Goal: Task Accomplishment & Management: Manage account settings

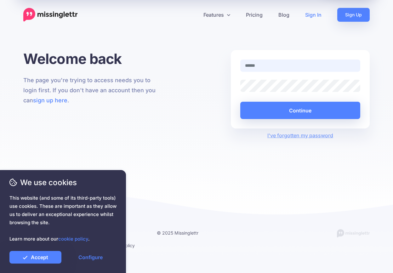
type input "**********"
click at [300, 110] on button "Continue" at bounding box center [300, 110] width 120 height 17
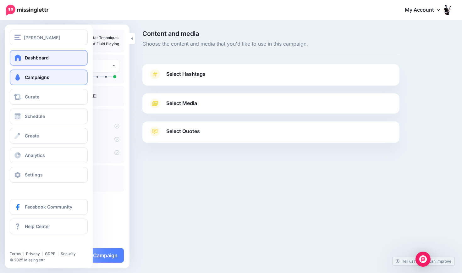
click at [22, 55] on link "Dashboard" at bounding box center [49, 58] width 78 height 16
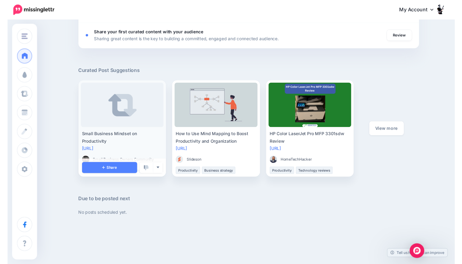
scroll to position [302, 0]
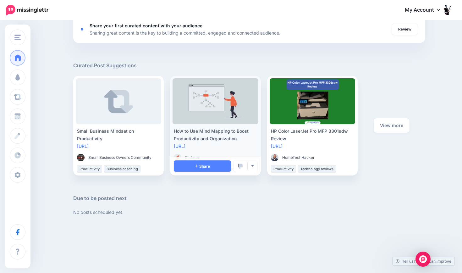
click at [203, 129] on div "How to Use Mind Mapping to Boost Productivity and Organization" at bounding box center [215, 134] width 83 height 15
click at [186, 147] on link "https://lttr.ai/AYUrO" at bounding box center [180, 145] width 12 height 5
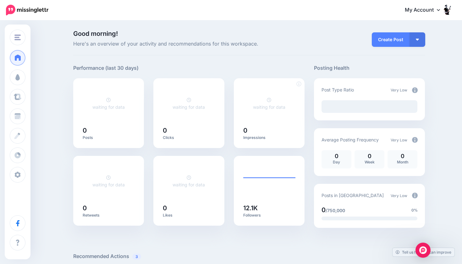
scroll to position [0, 0]
click at [433, 12] on link "My Account" at bounding box center [426, 10] width 54 height 15
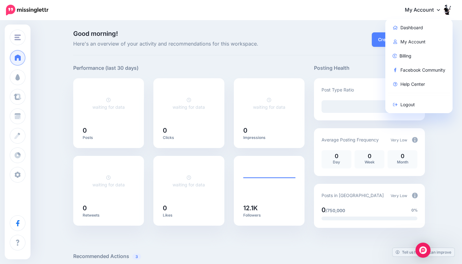
click at [341, 50] on div "Good morning! Here's an overview of your activity and recommendations for this …" at bounding box center [249, 43] width 352 height 25
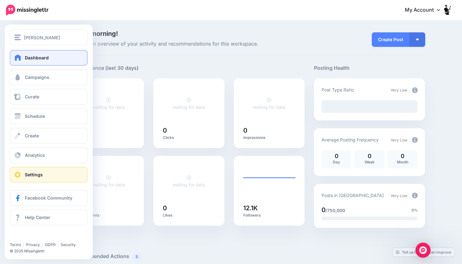
click at [42, 173] on span "Settings" at bounding box center [34, 174] width 18 height 5
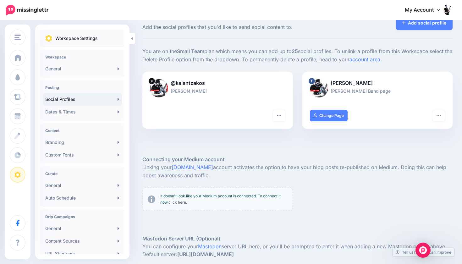
scroll to position [17, 0]
click at [104, 70] on link "General" at bounding box center [82, 69] width 79 height 13
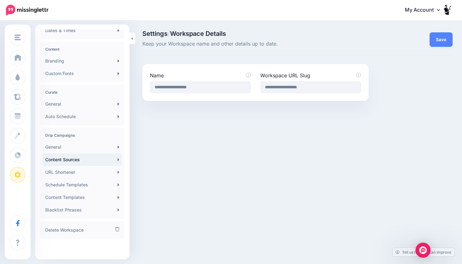
scroll to position [81, 0]
click at [86, 200] on link "Content Templates" at bounding box center [82, 197] width 79 height 13
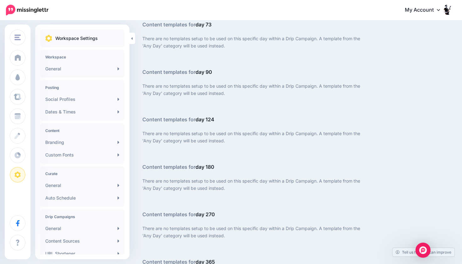
scroll to position [1148, 0]
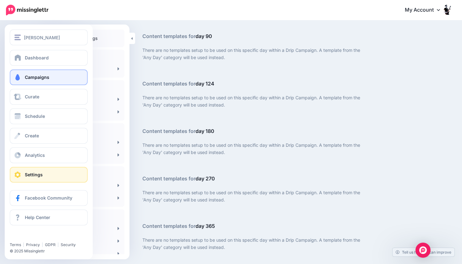
click at [27, 73] on link "Campaigns" at bounding box center [49, 78] width 78 height 16
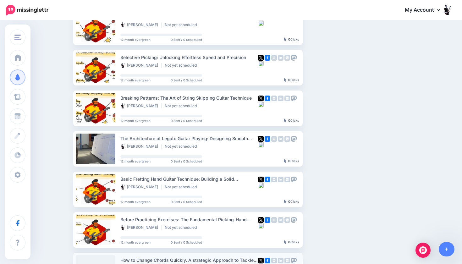
scroll to position [43, 0]
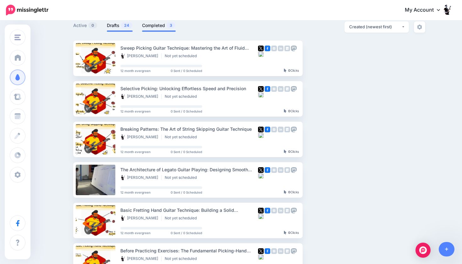
click at [152, 25] on link "Completed 3" at bounding box center [159, 26] width 34 height 8
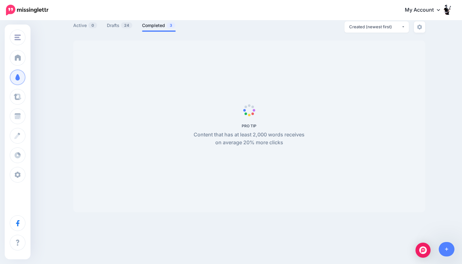
scroll to position [0, 0]
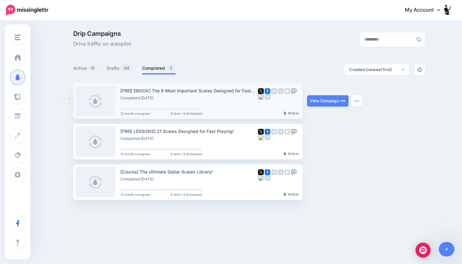
click at [100, 112] on link at bounding box center [96, 101] width 40 height 31
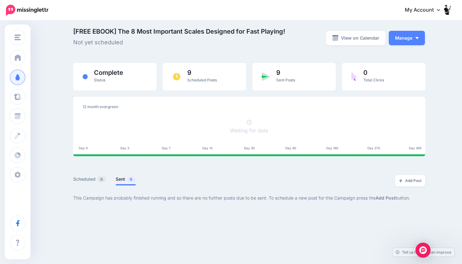
scroll to position [3, 0]
click at [416, 39] on button "Manage" at bounding box center [407, 38] width 36 height 14
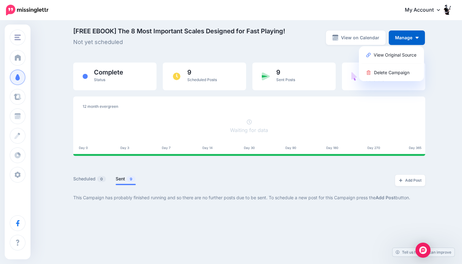
click at [302, 53] on div "[FREE EBOOK] The 8 Most Important Scales Designed for Fast Playing! Not yet sch…" at bounding box center [249, 41] width 352 height 26
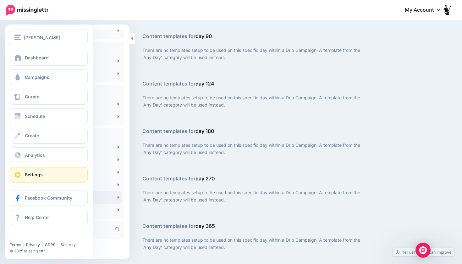
scroll to position [81, 0]
click at [31, 137] on span "Create" at bounding box center [32, 135] width 14 height 5
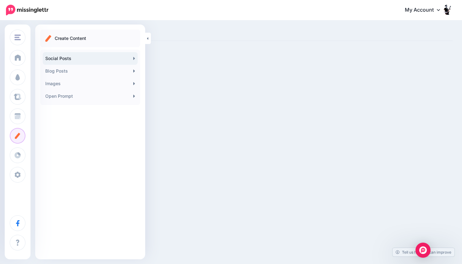
click at [70, 60] on link "Social Posts" at bounding box center [90, 58] width 95 height 13
click at [73, 73] on link "Blog Posts" at bounding box center [90, 71] width 95 height 13
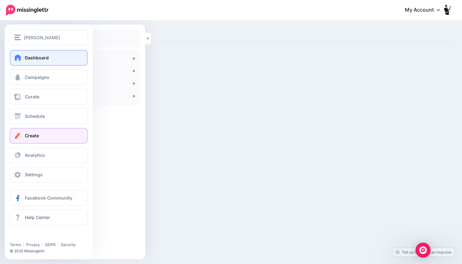
click at [22, 61] on link "Dashboard" at bounding box center [49, 58] width 78 height 16
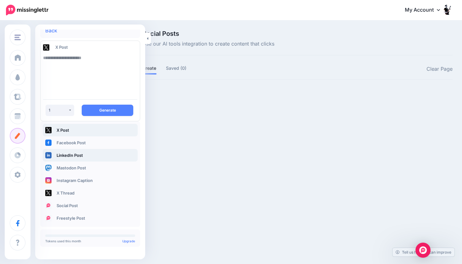
scroll to position [7, 0]
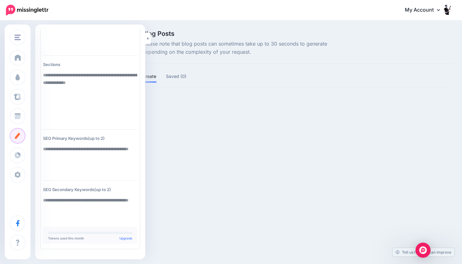
scroll to position [66, 0]
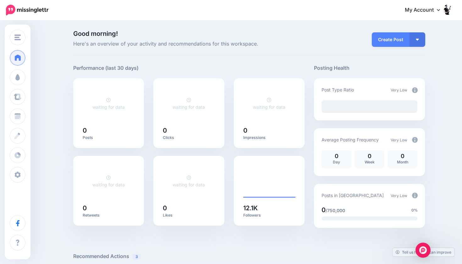
click at [28, 39] on span "[PERSON_NAME]" at bounding box center [42, 37] width 36 height 7
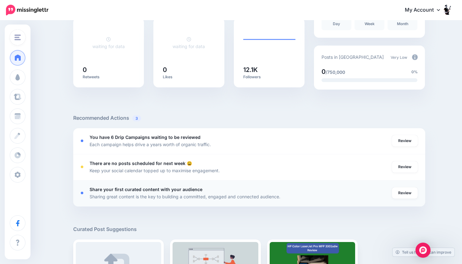
scroll to position [130, 0]
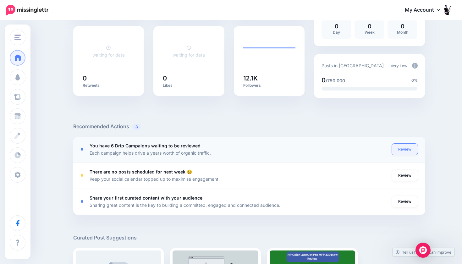
click at [411, 146] on link "Review" at bounding box center [405, 149] width 26 height 11
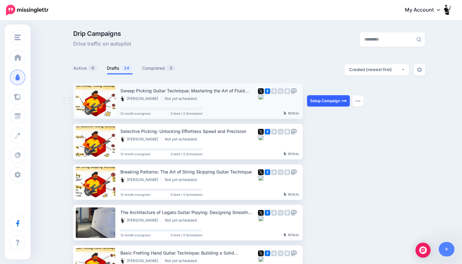
click at [318, 102] on link "Setup Campaign" at bounding box center [328, 100] width 43 height 11
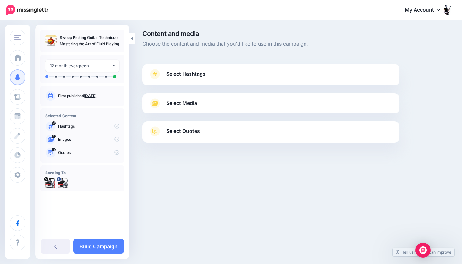
click at [235, 102] on link "Select Media" at bounding box center [271, 103] width 245 height 10
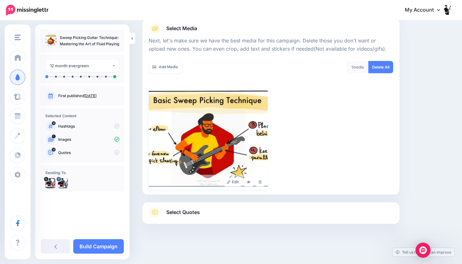
scroll to position [75, 0]
click at [88, 156] on div "14 Quotes" at bounding box center [82, 153] width 74 height 10
click at [65, 152] on p "Quotes" at bounding box center [88, 153] width 61 height 6
click at [48, 154] on icon at bounding box center [50, 152] width 5 height 5
click at [177, 216] on span "Select Quotes" at bounding box center [183, 213] width 34 height 8
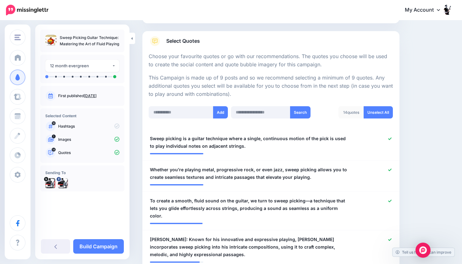
scroll to position [88, 0]
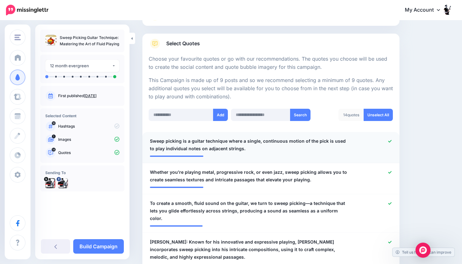
click at [333, 138] on span "Sweep picking is a guitar technique where a single, continuous motion of the pi…" at bounding box center [250, 144] width 200 height 15
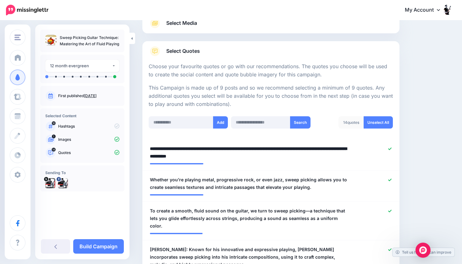
scroll to position [76, 0]
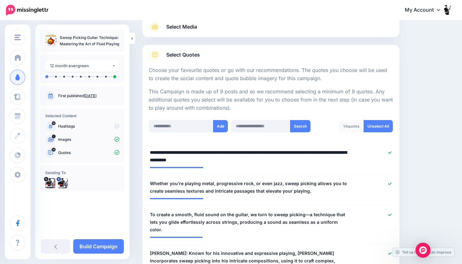
click at [72, 142] on p "Images" at bounding box center [88, 140] width 61 height 6
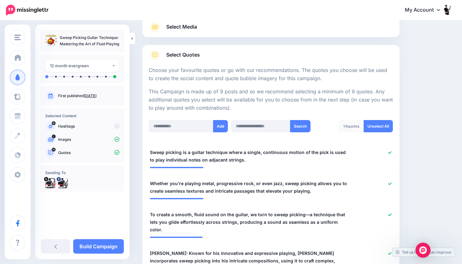
click at [64, 142] on p "Images" at bounding box center [88, 140] width 61 height 6
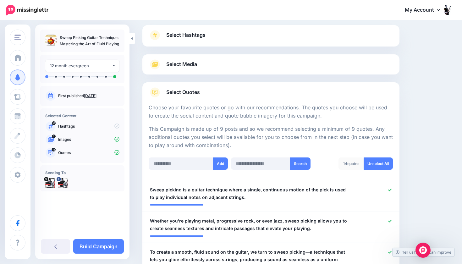
scroll to position [15, 0]
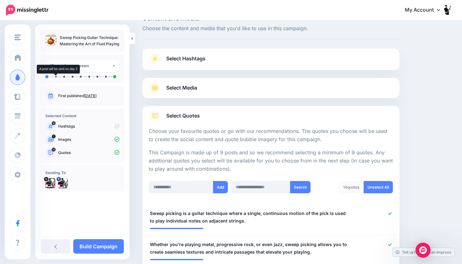
click at [56, 77] on li at bounding box center [56, 77] width 2 height 2
click at [87, 73] on div at bounding box center [82, 73] width 74 height 3
click at [83, 68] on div "12 month evergreen" at bounding box center [81, 65] width 62 height 7
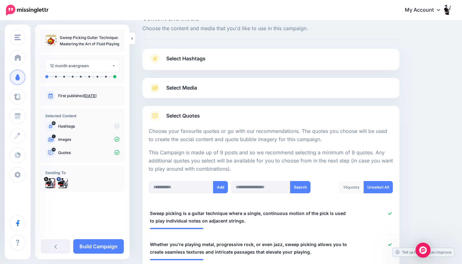
click at [171, 91] on span "Select Media" at bounding box center [181, 88] width 31 height 8
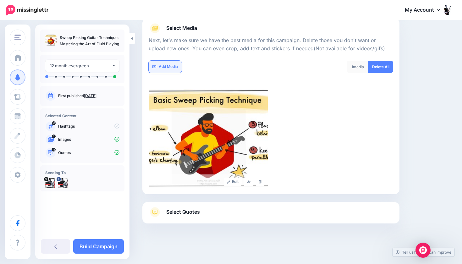
scroll to position [75, 0]
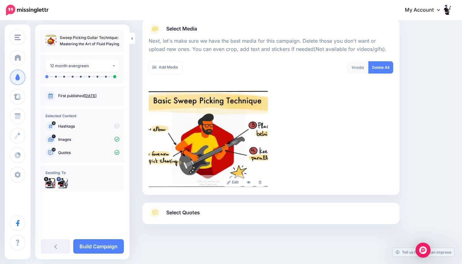
click at [189, 216] on span "Select Quotes" at bounding box center [183, 213] width 34 height 8
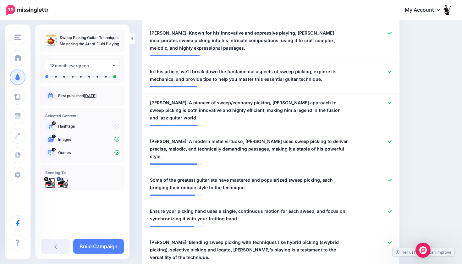
scroll to position [339, 0]
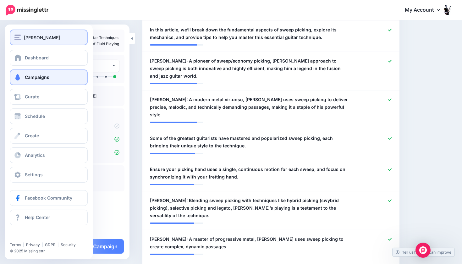
click at [19, 41] on div "[PERSON_NAME]" at bounding box center [48, 37] width 69 height 7
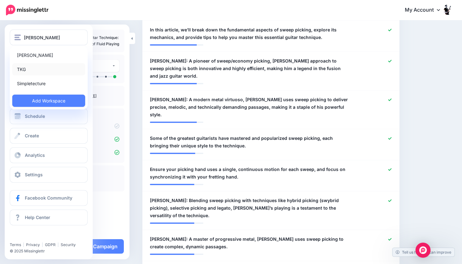
click at [24, 70] on link "TKG" at bounding box center [48, 69] width 73 height 12
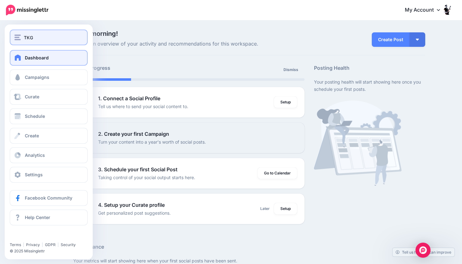
click at [20, 35] on img "button" at bounding box center [17, 38] width 6 height 6
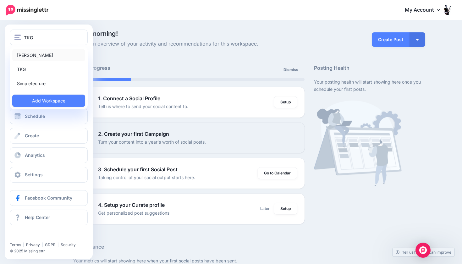
click at [27, 57] on link "[PERSON_NAME]" at bounding box center [48, 55] width 73 height 12
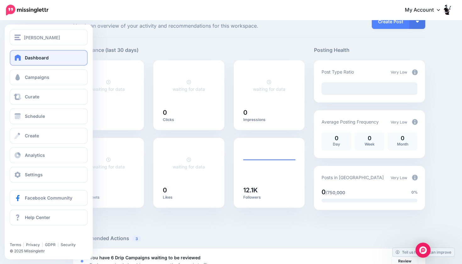
scroll to position [21, 0]
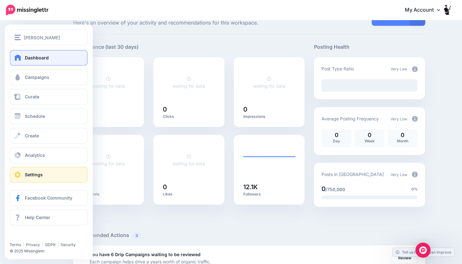
click at [31, 175] on span "Settings" at bounding box center [34, 174] width 18 height 5
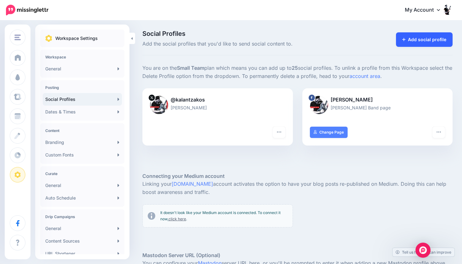
click at [422, 40] on link "Add social profile" at bounding box center [424, 39] width 57 height 14
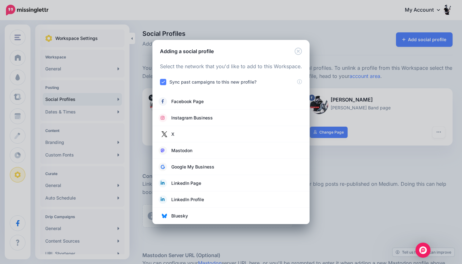
click at [297, 52] on icon "Close" at bounding box center [299, 52] width 8 height 8
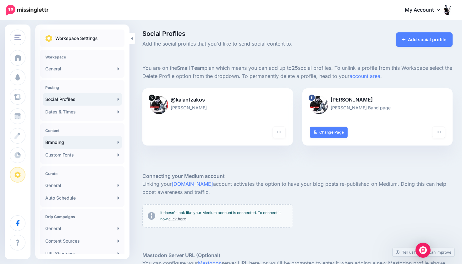
click at [71, 141] on link "Branding" at bounding box center [82, 142] width 79 height 13
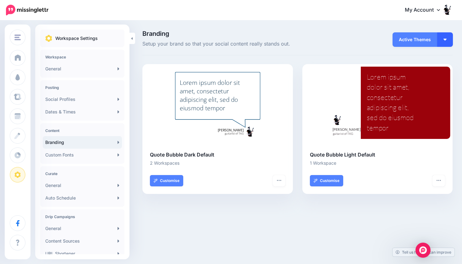
click at [451, 36] on button "button" at bounding box center [446, 39] width 16 height 14
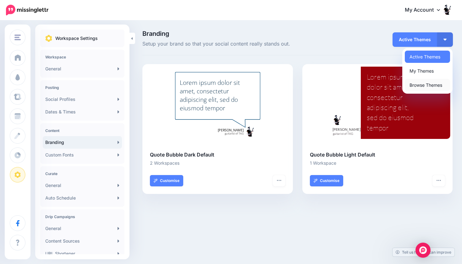
click at [428, 83] on link "Browse Themes" at bounding box center [427, 85] width 45 height 12
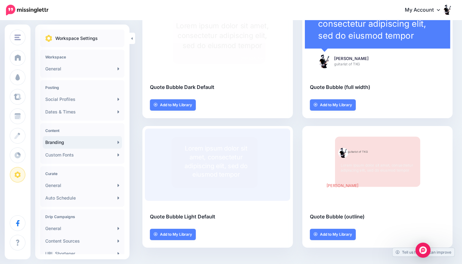
scroll to position [197, 0]
click at [241, 148] on div "Lorem ipsum dolor sit amet, consectetur adipiscing elit, sed do eiusmod tempor" at bounding box center [216, 161] width 72 height 35
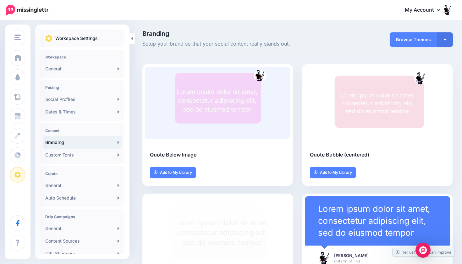
scroll to position [0, 0]
click at [444, 42] on button "button" at bounding box center [446, 39] width 16 height 14
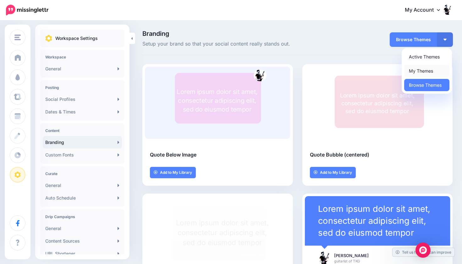
click at [426, 72] on link "My Themes" at bounding box center [427, 71] width 45 height 12
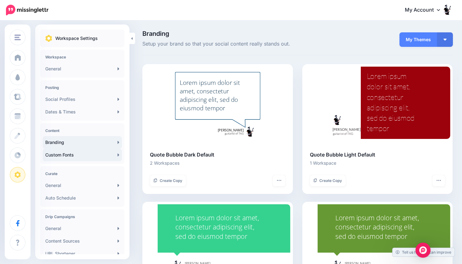
click at [83, 159] on link "Custom Fonts" at bounding box center [82, 155] width 79 height 13
